Goal: Transaction & Acquisition: Purchase product/service

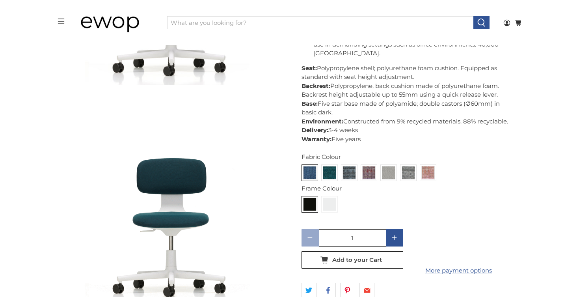
scroll to position [668, 0]
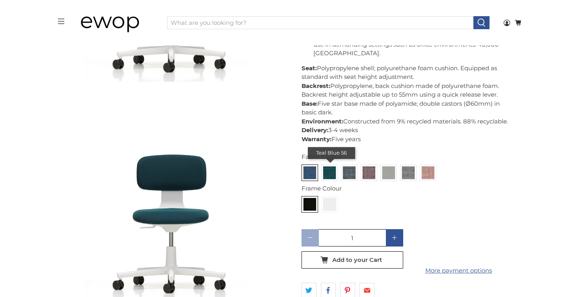
click at [329, 166] on img at bounding box center [329, 172] width 13 height 13
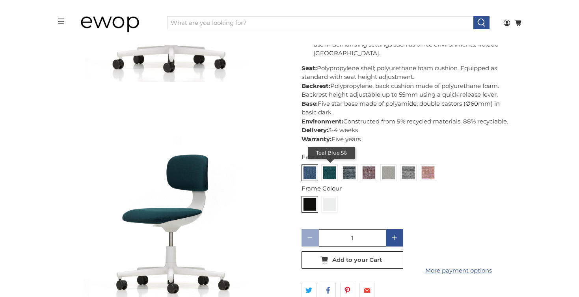
click at [0, 0] on input "radio" at bounding box center [0, 0] width 0 height 0
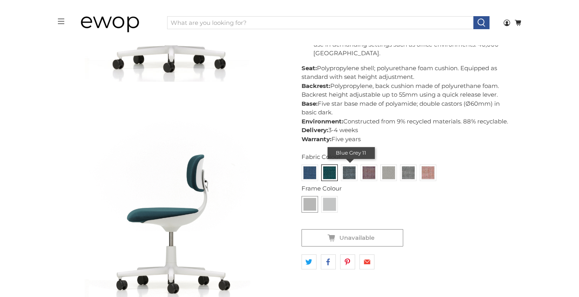
click at [347, 166] on img at bounding box center [349, 172] width 13 height 13
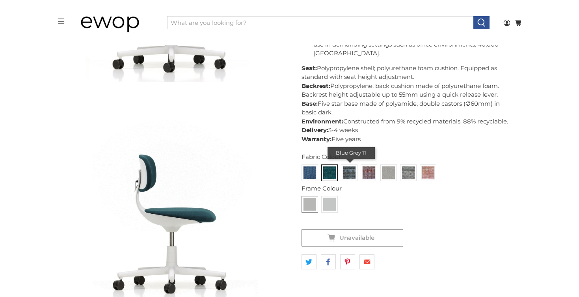
click at [0, 0] on input "radio" at bounding box center [0, 0] width 0 height 0
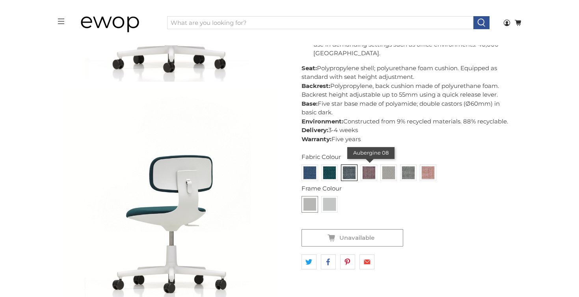
click at [365, 166] on img at bounding box center [368, 172] width 13 height 13
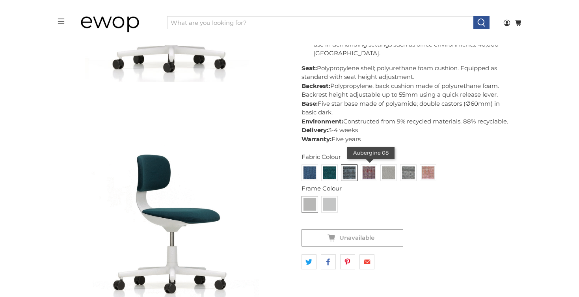
click at [0, 0] on input "radio" at bounding box center [0, 0] width 0 height 0
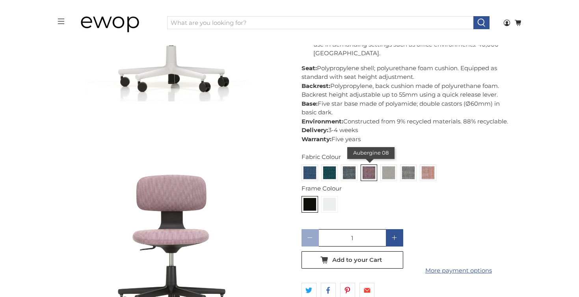
scroll to position [1373, 0]
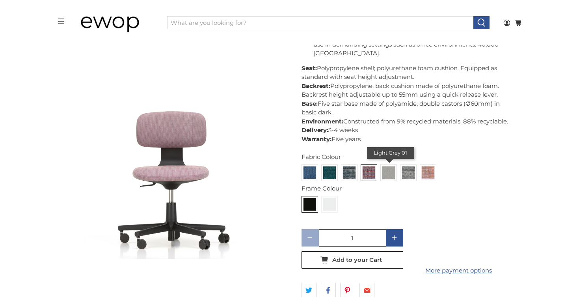
click at [388, 166] on img at bounding box center [388, 172] width 13 height 13
click at [0, 0] on input "radio" at bounding box center [0, 0] width 0 height 0
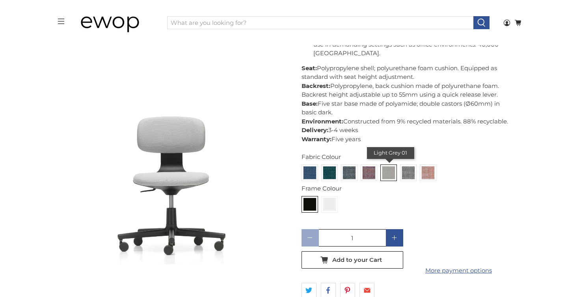
scroll to position [1815, 0]
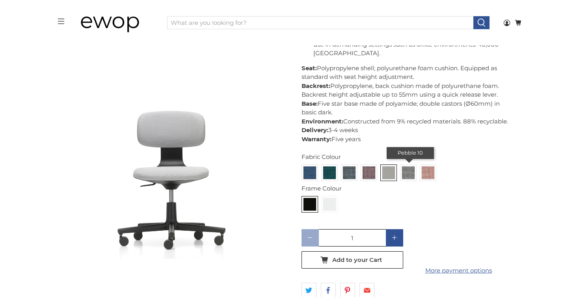
click at [410, 166] on img at bounding box center [408, 172] width 13 height 13
click at [0, 0] on input "radio" at bounding box center [0, 0] width 0 height 0
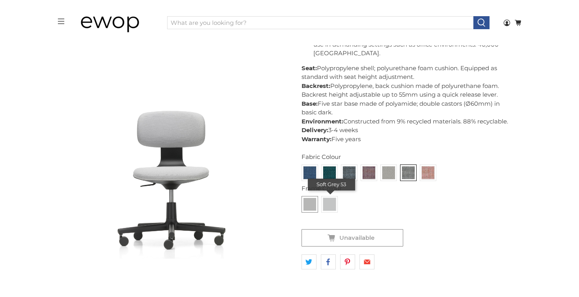
click at [328, 199] on img at bounding box center [329, 204] width 13 height 13
click at [0, 0] on input "radio" at bounding box center [0, 0] width 0 height 0
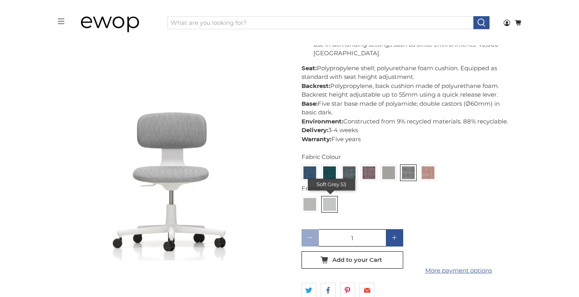
scroll to position [2256, 0]
